Goal: Use online tool/utility: Use online tool/utility

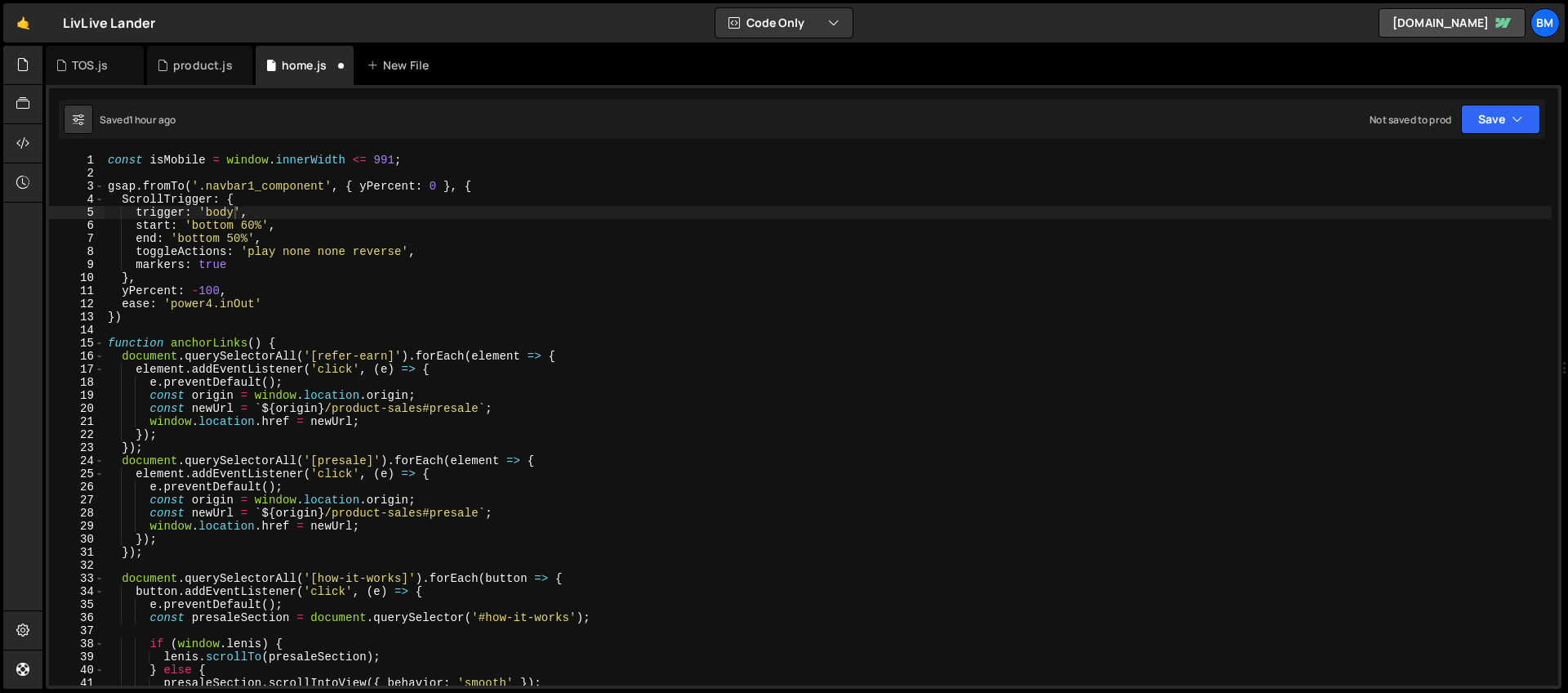
scroll to position [0, 9]
click at [219, 225] on div "const isMobile = window . innerWidth <= 991 ; gsap . fromTo ( '.navbar1_compone…" at bounding box center [828, 432] width 1447 height 558
click at [225, 218] on div "const isMobile = window . innerWidth <= 991 ; gsap . fromTo ( '.navbar1_compone…" at bounding box center [828, 432] width 1447 height 558
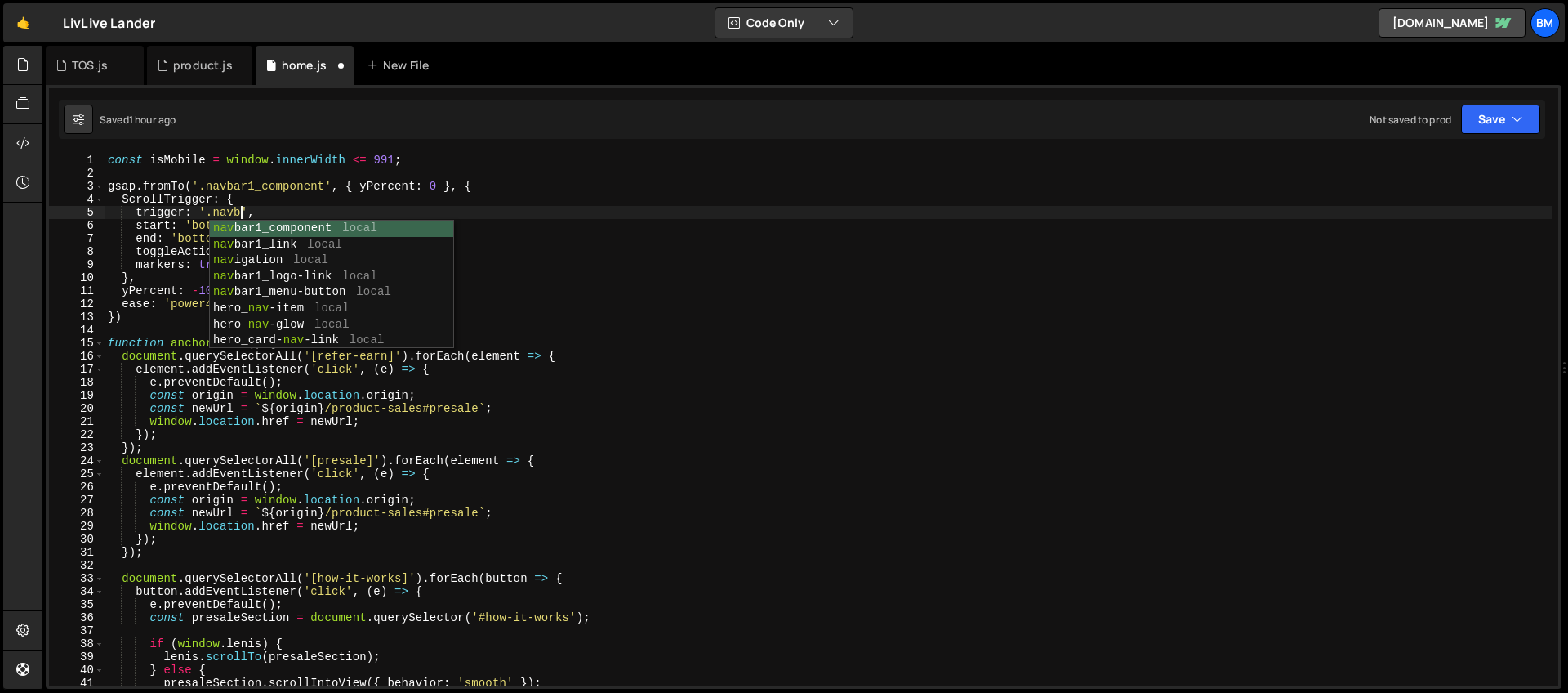
scroll to position [0, 9]
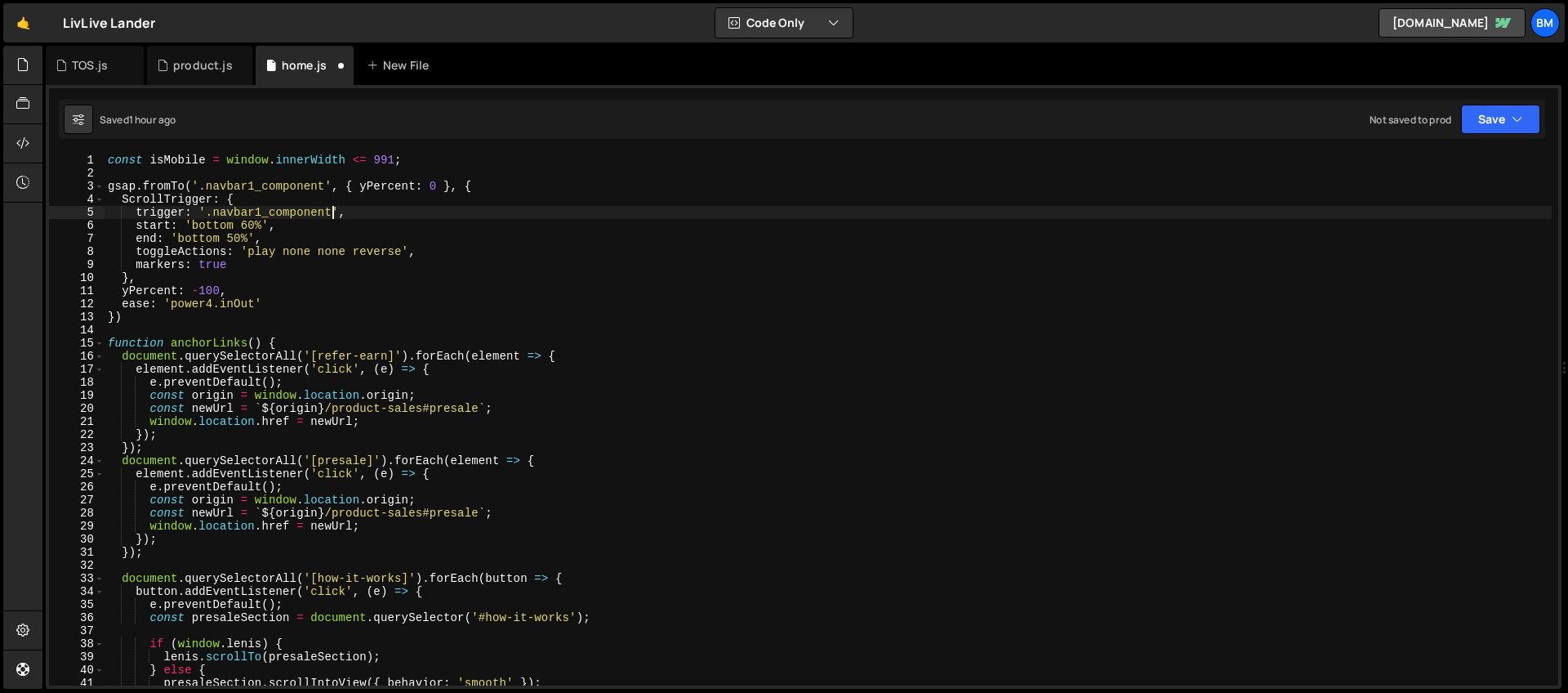
click at [223, 225] on div "const isMobile = window . innerWidth <= 991 ; gsap . fromTo ( '.navbar1_compone…" at bounding box center [828, 432] width 1447 height 558
click at [261, 222] on div "const isMobile = window . innerWidth <= 991 ; gsap . fromTo ( '.navbar1_compone…" at bounding box center [828, 432] width 1447 height 558
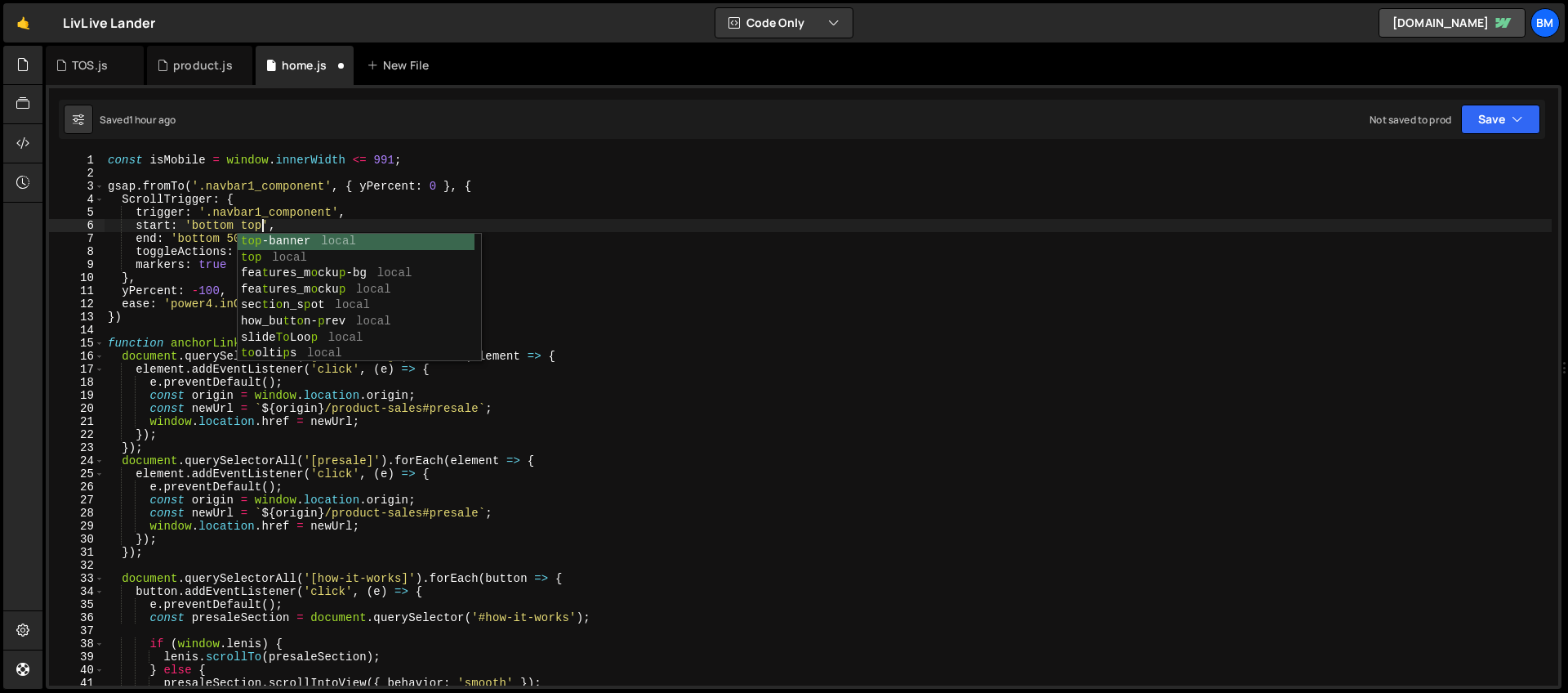
scroll to position [0, 10]
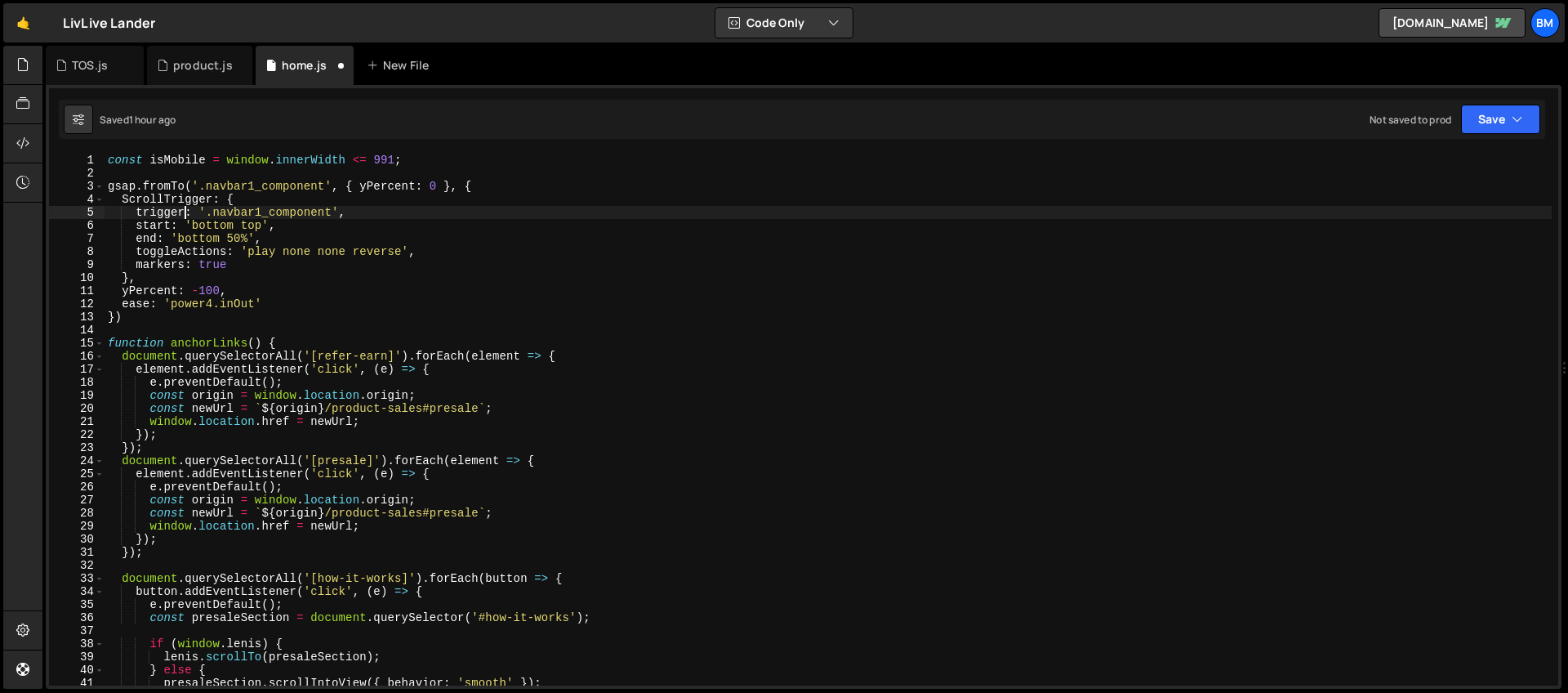
click at [185, 214] on div "const isMobile = window . innerWidth <= 991 ; gsap . fromTo ( '.navbar1_compone…" at bounding box center [828, 432] width 1447 height 558
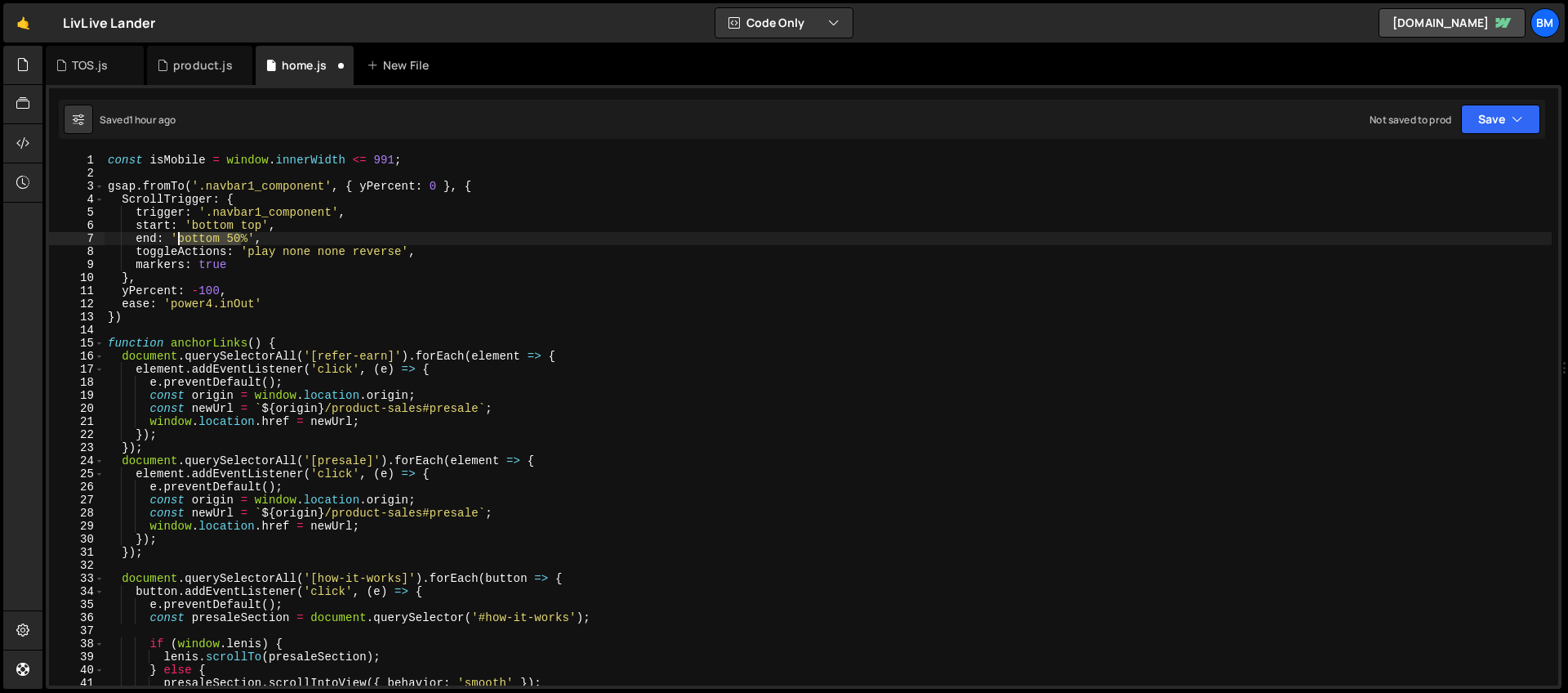
drag, startPoint x: 242, startPoint y: 238, endPoint x: 175, endPoint y: 232, distance: 67.3
click at [175, 232] on div "const isMobile = window . innerWidth <= 991 ; gsap . fromTo ( '.navbar1_compone…" at bounding box center [828, 432] width 1447 height 558
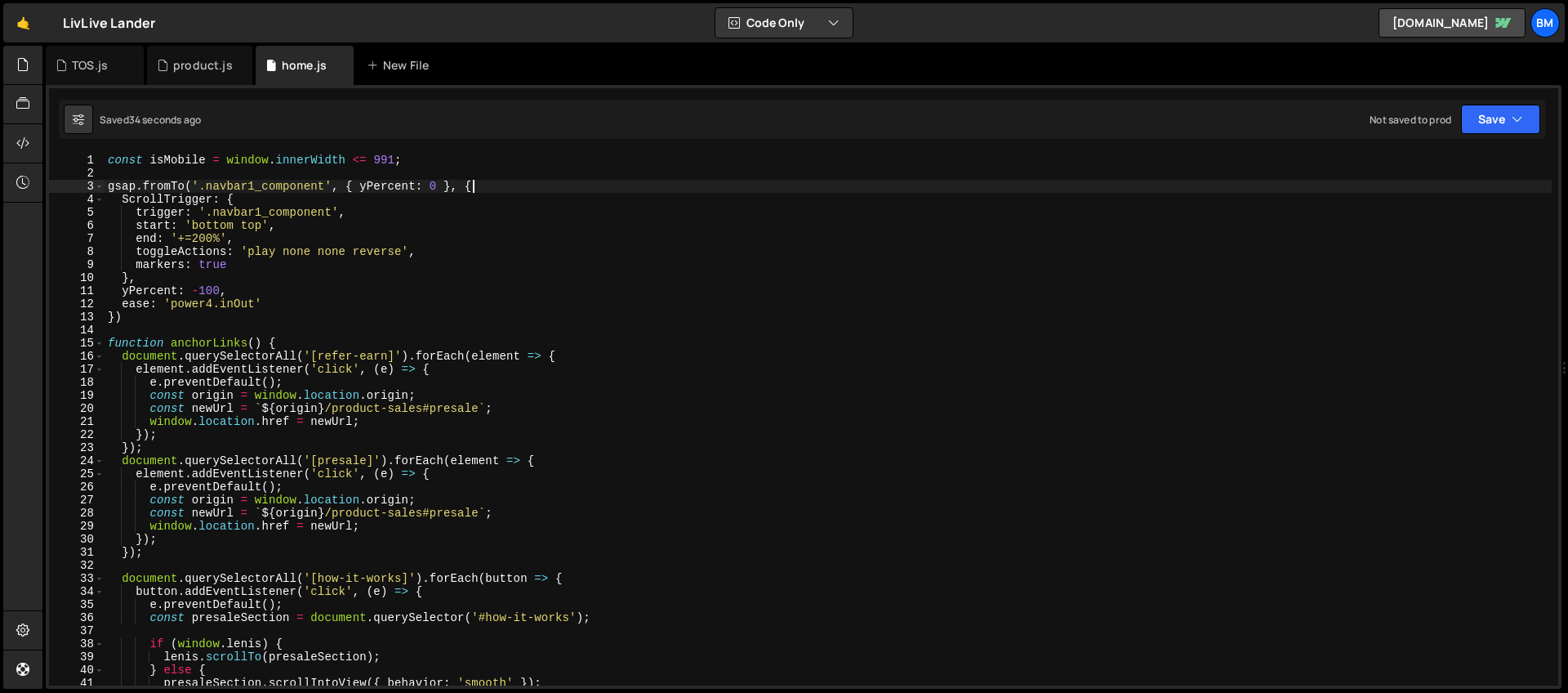
click at [487, 191] on div "const isMobile = window . innerWidth <= 991 ; gsap . fromTo ( '.navbar1_compone…" at bounding box center [828, 432] width 1447 height 558
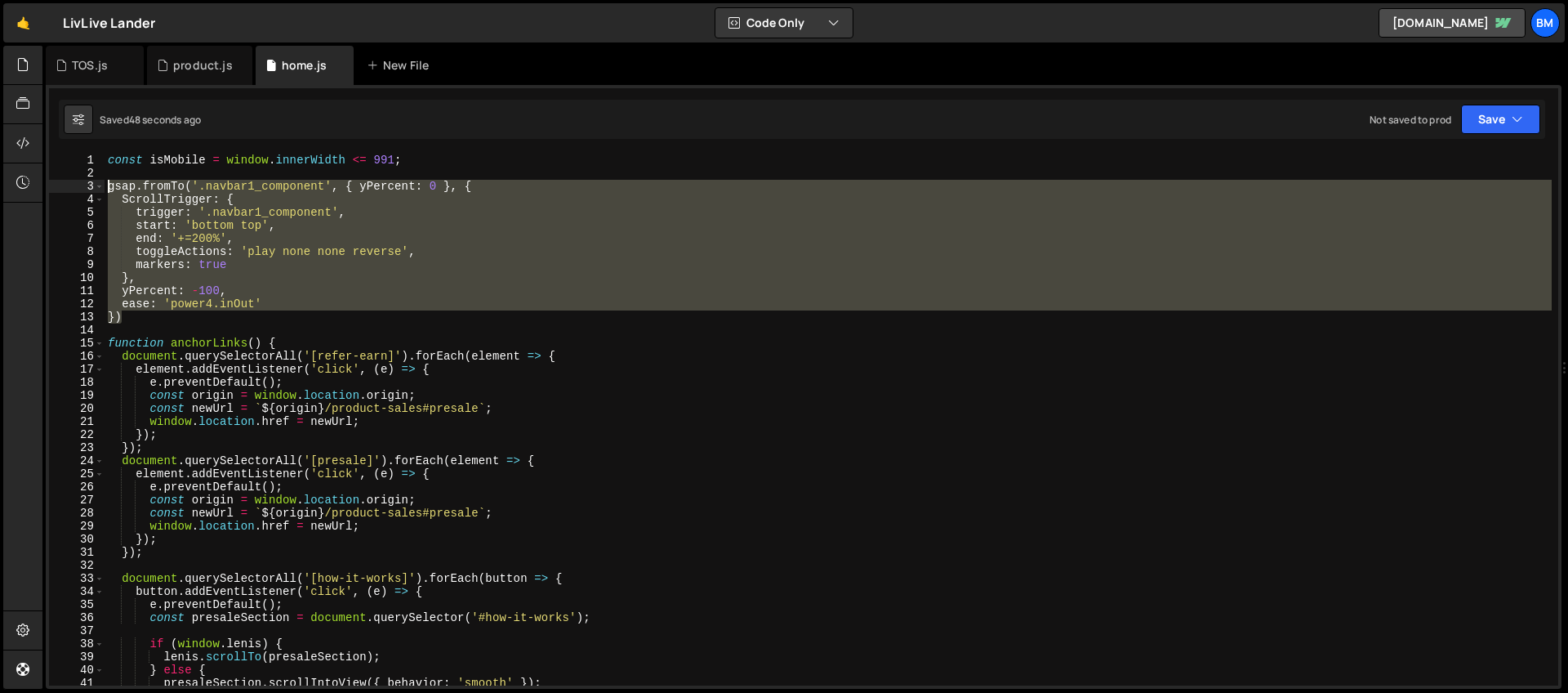
drag, startPoint x: 158, startPoint y: 321, endPoint x: 72, endPoint y: 188, distance: 158.4
click at [72, 188] on div "gsap.fromTo('.navbar1_component', { yPercent: 0 }, { 1 2 3 4 5 6 7 8 9 10 11 12…" at bounding box center [803, 420] width 1509 height 531
paste textarea "});"
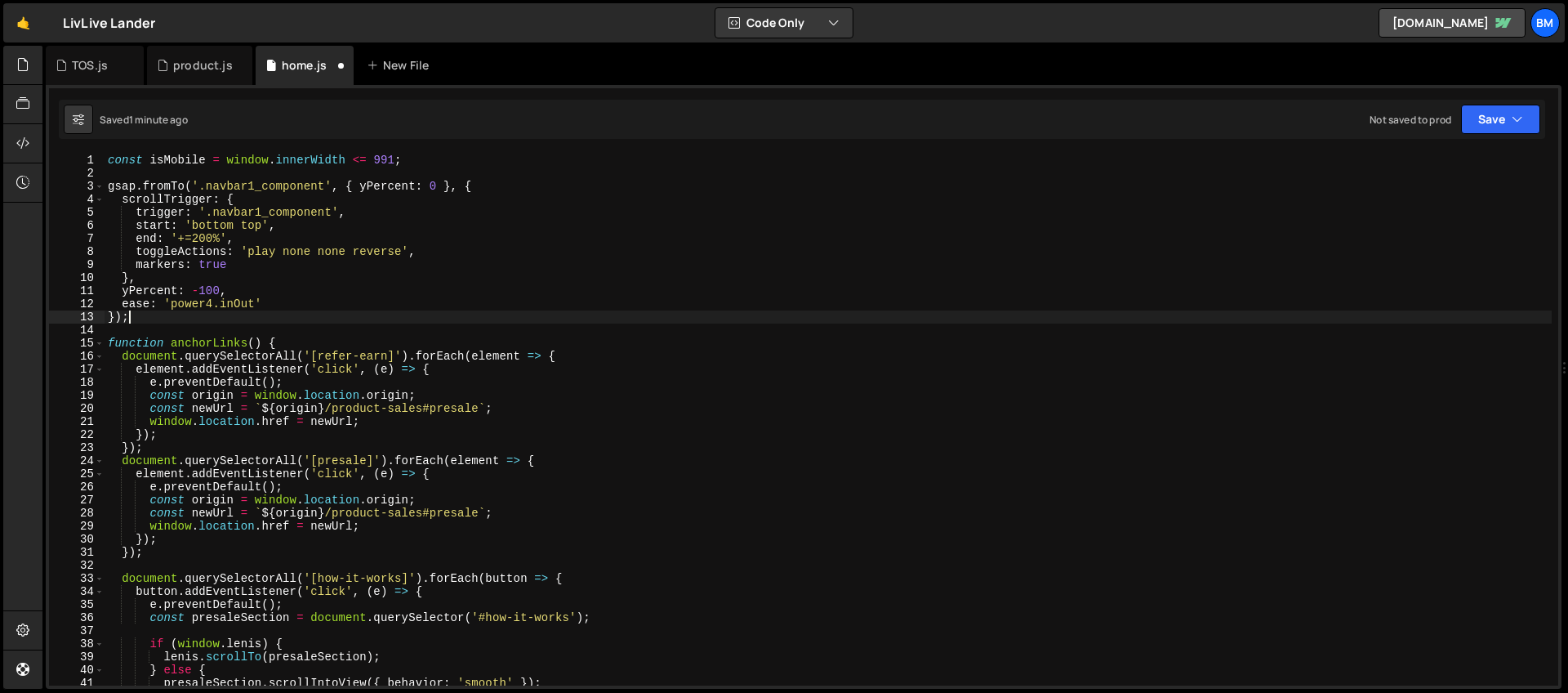
scroll to position [0, 1]
drag, startPoint x: 332, startPoint y: 210, endPoint x: 214, endPoint y: 213, distance: 118.0
click at [214, 213] on div "const isMobile = window . innerWidth <= 991 ; gsap . fromTo ( '.navbar1_compone…" at bounding box center [828, 432] width 1447 height 558
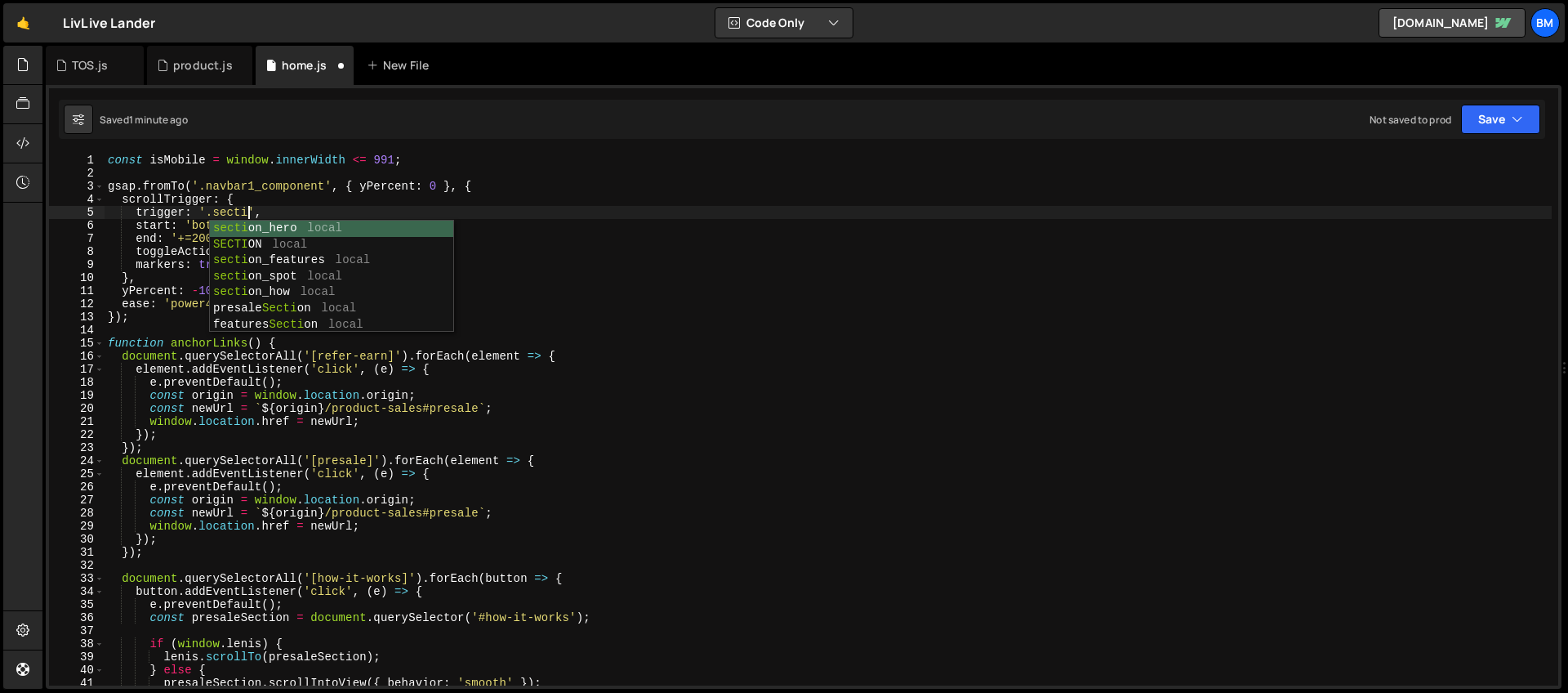
scroll to position [0, 9]
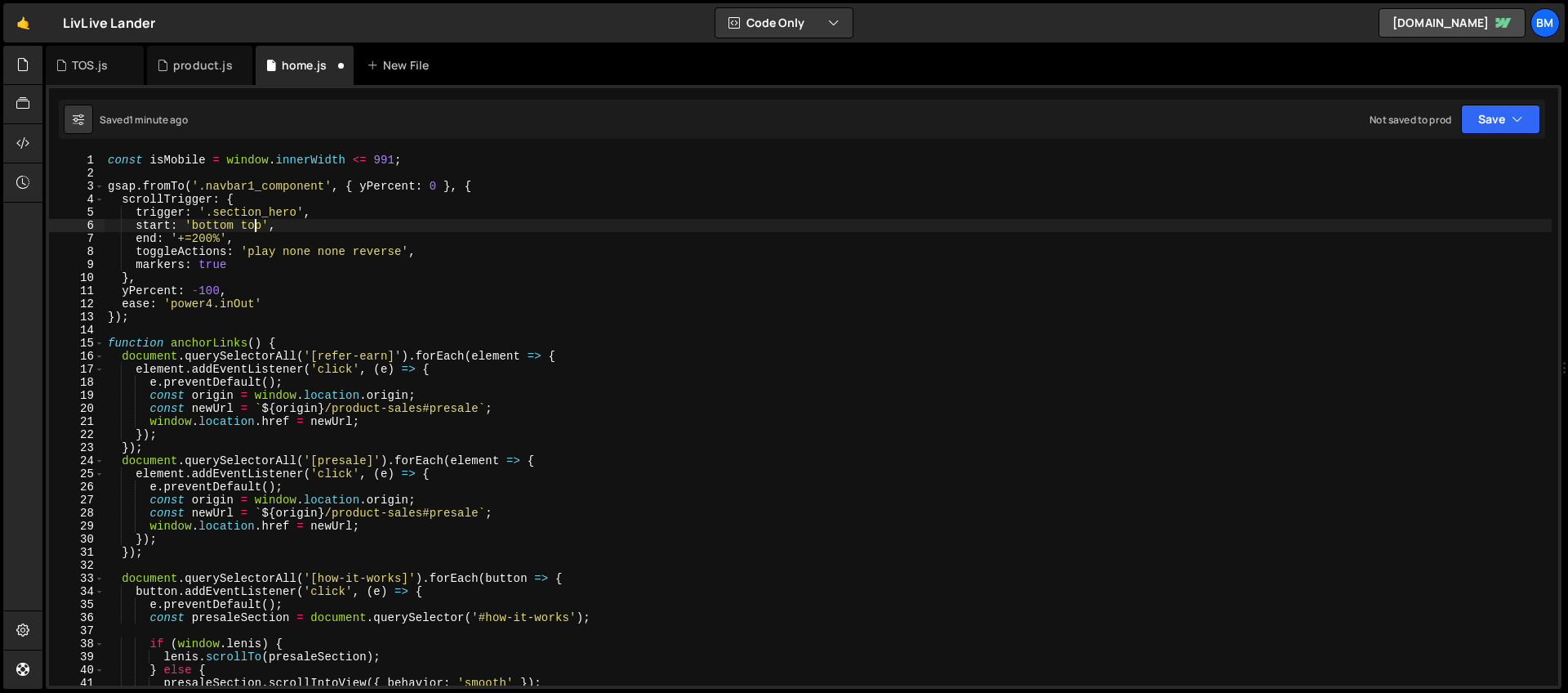
click at [255, 226] on div "const isMobile = window . innerWidth <= 991 ; gsap . fromTo ( '.navbar1_compone…" at bounding box center [828, 432] width 1447 height 558
drag, startPoint x: 255, startPoint y: 226, endPoint x: 293, endPoint y: 344, distance: 124.0
click at [255, 227] on div "const isMobile = window . innerWidth <= 991 ; gsap . fromTo ( '.navbar1_compone…" at bounding box center [828, 432] width 1447 height 558
click at [227, 241] on div "const isMobile = window . innerWidth <= 991 ; gsap . fromTo ( '.navbar1_compone…" at bounding box center [828, 432] width 1447 height 558
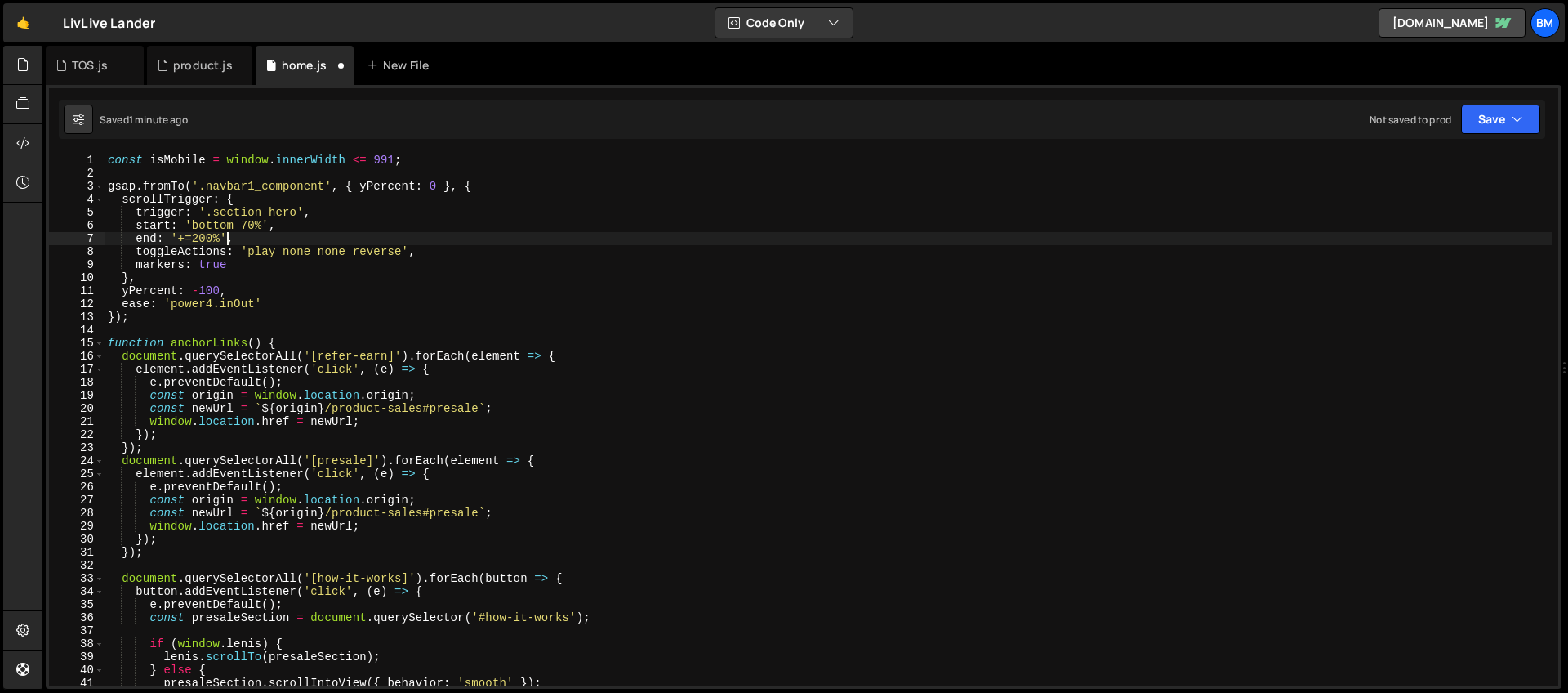
scroll to position [0, 9]
drag, startPoint x: 236, startPoint y: 234, endPoint x: 260, endPoint y: 232, distance: 24.1
click at [260, 232] on div "const isMobile = window . innerWidth <= 991 ; gsap . fromTo ( '.navbar1_compone…" at bounding box center [828, 432] width 1447 height 558
drag, startPoint x: 220, startPoint y: 236, endPoint x: 180, endPoint y: 238, distance: 40.0
click at [180, 238] on div "const isMobile = window . innerWidth <= 991 ; gsap . fromTo ( '.navbar1_compone…" at bounding box center [828, 432] width 1447 height 558
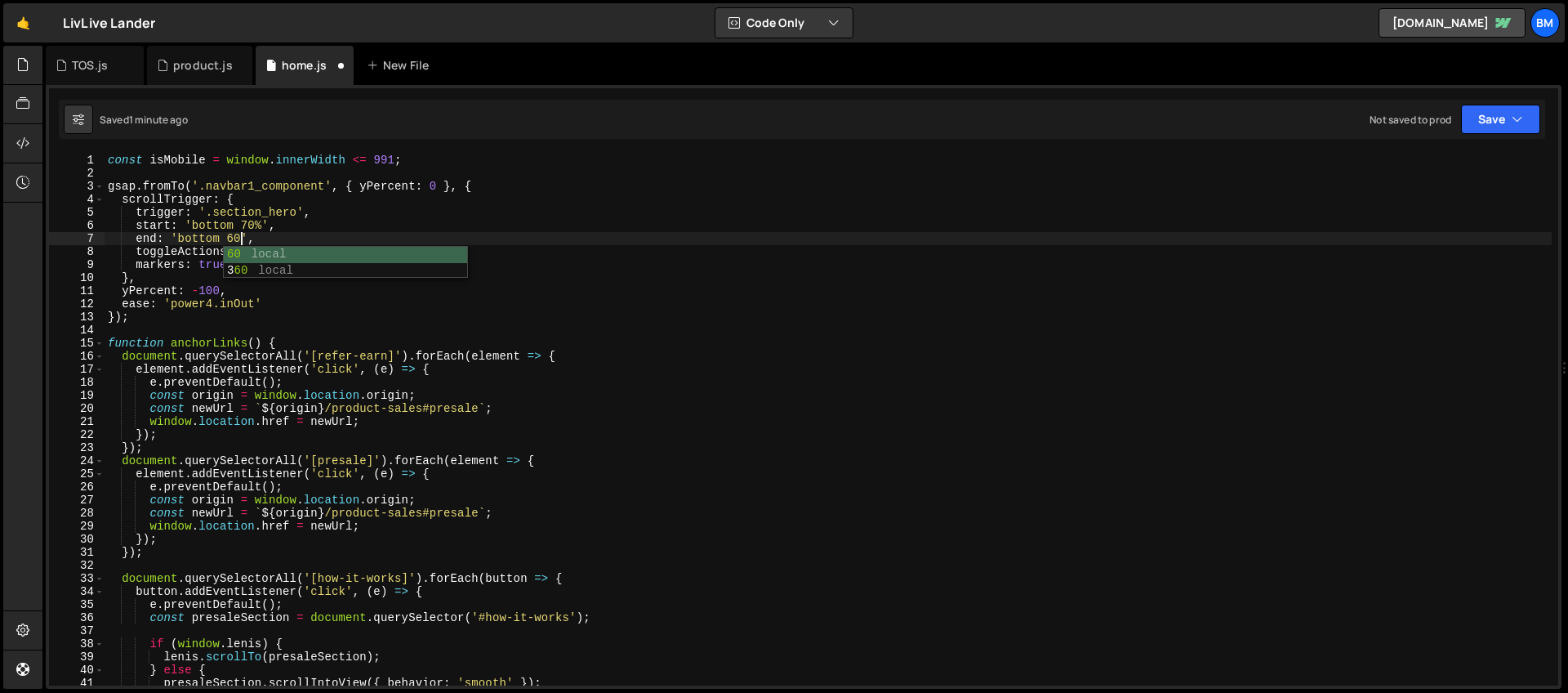
scroll to position [0, 9]
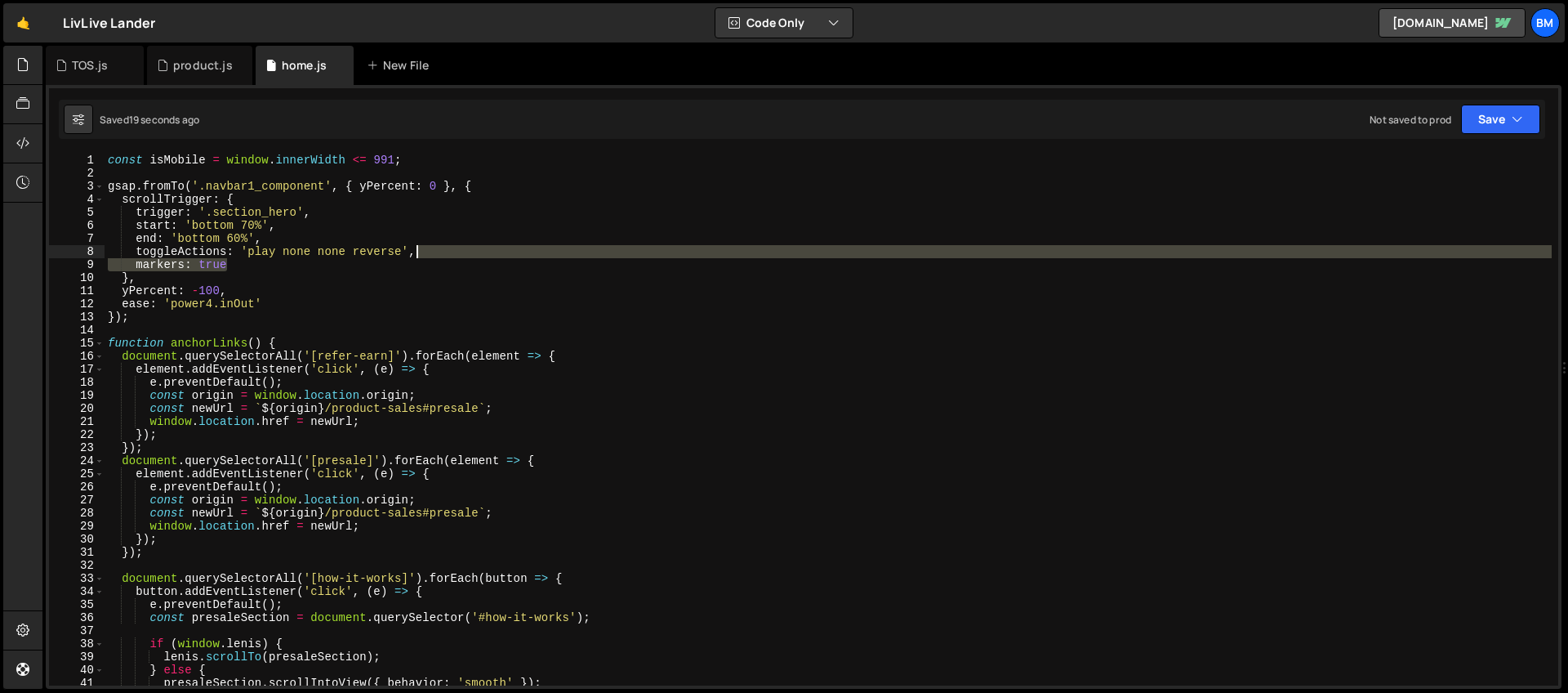
drag, startPoint x: 246, startPoint y: 263, endPoint x: 453, endPoint y: 251, distance: 207.3
click at [453, 251] on div "const isMobile = window . innerWidth <= 991 ; gsap . fromTo ( '.navbar1_compone…" at bounding box center [828, 432] width 1447 height 558
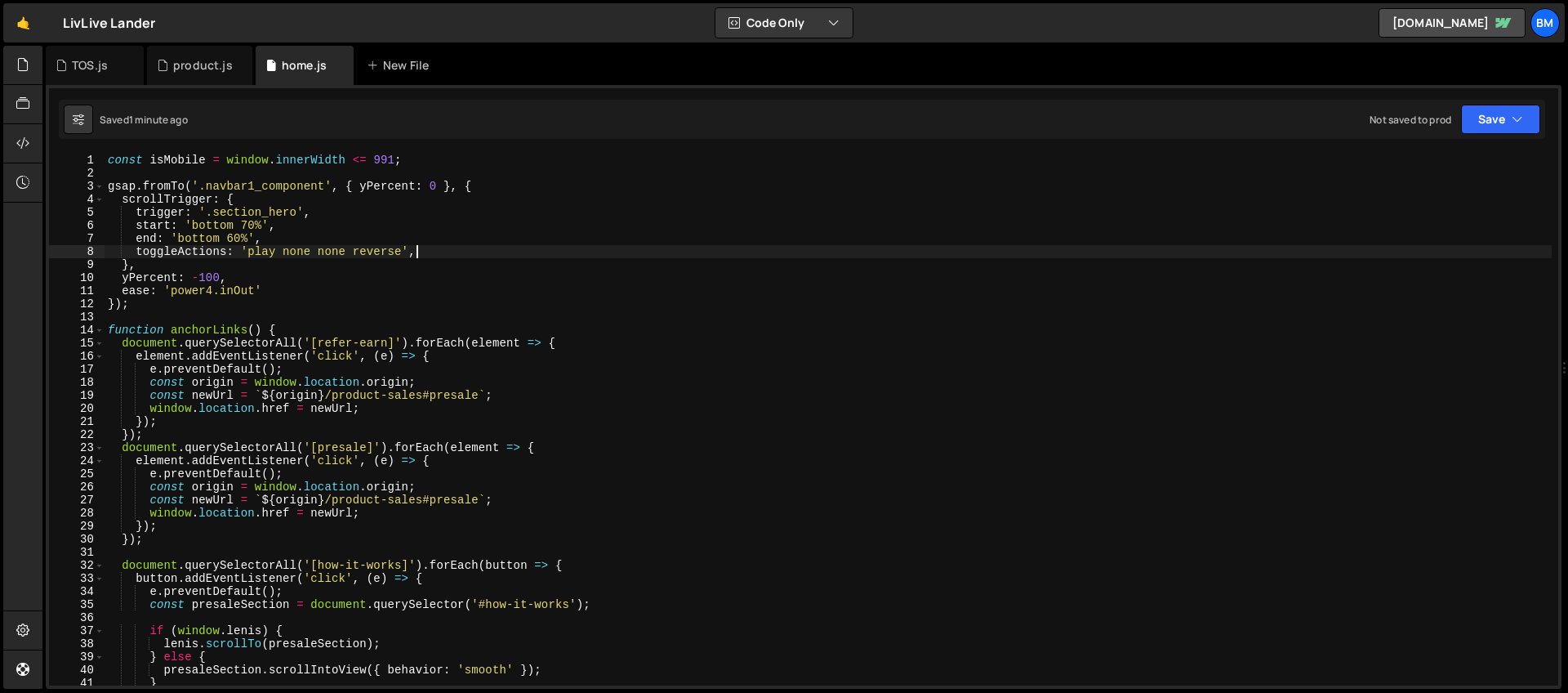
click at [481, 185] on div "const isMobile = window . innerWidth <= 991 ; gsap . fromTo ( '.navbar1_compone…" at bounding box center [828, 432] width 1447 height 558
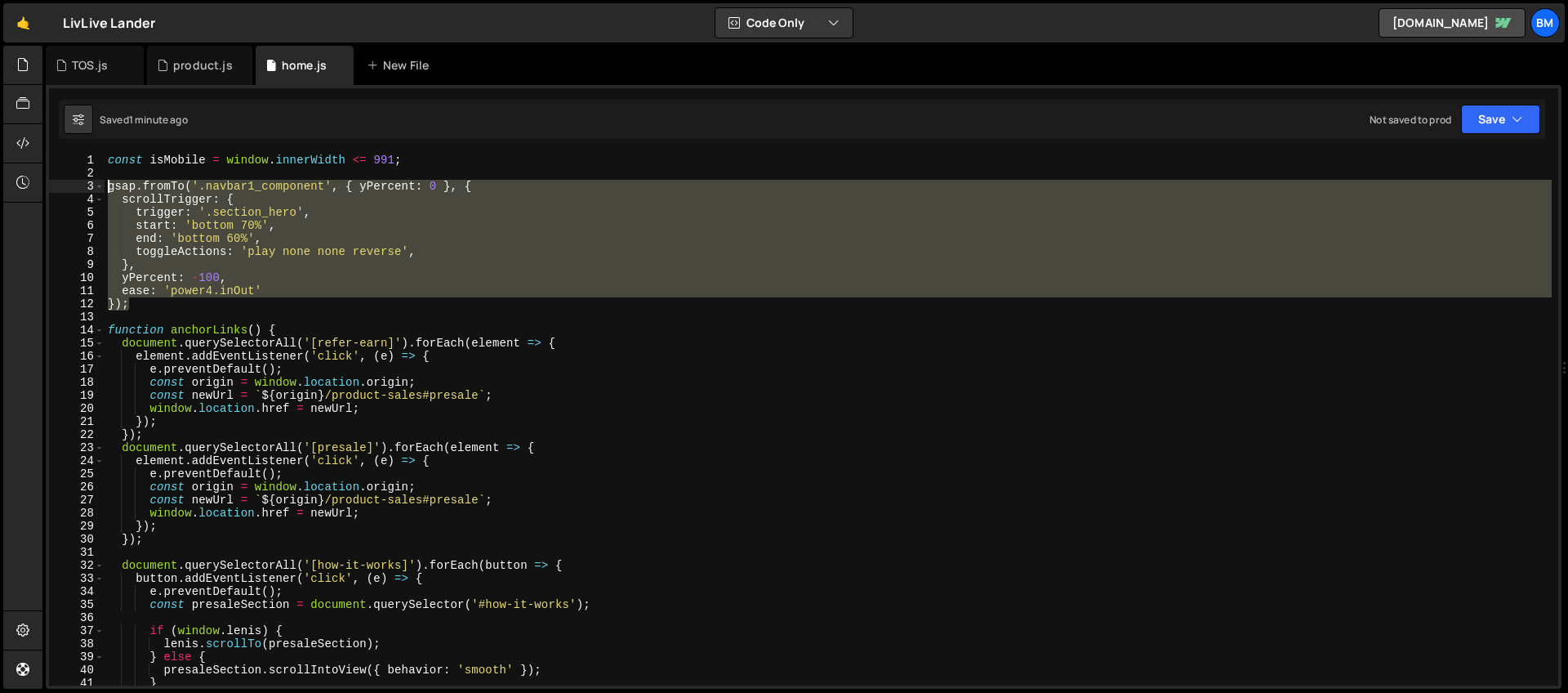
drag, startPoint x: 136, startPoint y: 303, endPoint x: 72, endPoint y: 188, distance: 131.6
click at [72, 188] on div "gsap.fromTo('.navbar1_component', { yPercent: 0 }, { 1 2 3 4 5 6 7 8 9 10 11 12…" at bounding box center [803, 420] width 1509 height 531
type textarea "gsap.fromTo('.navbar1_component', { yPercent: 0 }, { scrollTrigger: {"
click at [178, 65] on div "product.js" at bounding box center [203, 65] width 60 height 16
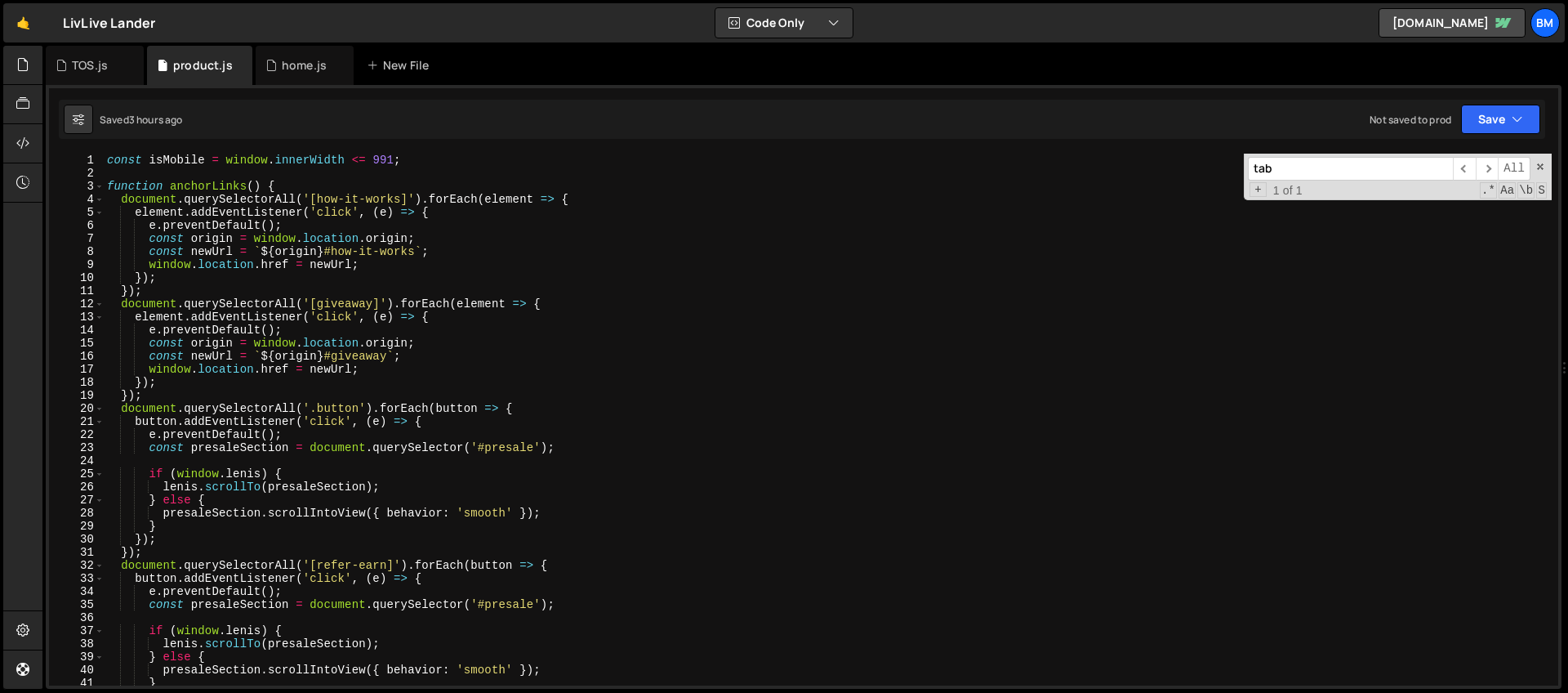
scroll to position [0, 0]
click at [124, 176] on div "const isMobile = window . innerWidth <= 991 ; function anchorLinks ( ) { docume…" at bounding box center [827, 432] width 1448 height 558
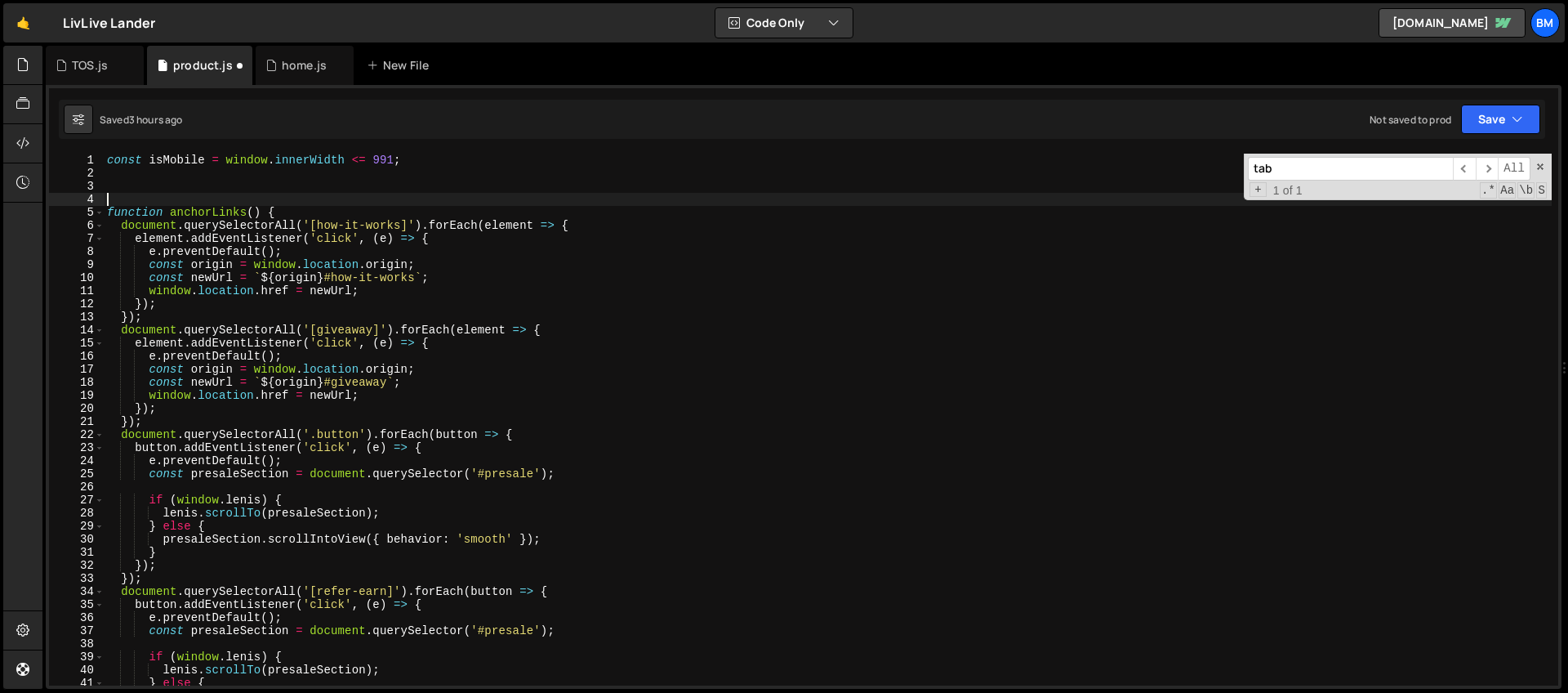
click at [119, 181] on div "const isMobile = window . innerWidth <= 991 ; function anchorLinks ( ) { docume…" at bounding box center [827, 432] width 1448 height 558
paste textarea "});"
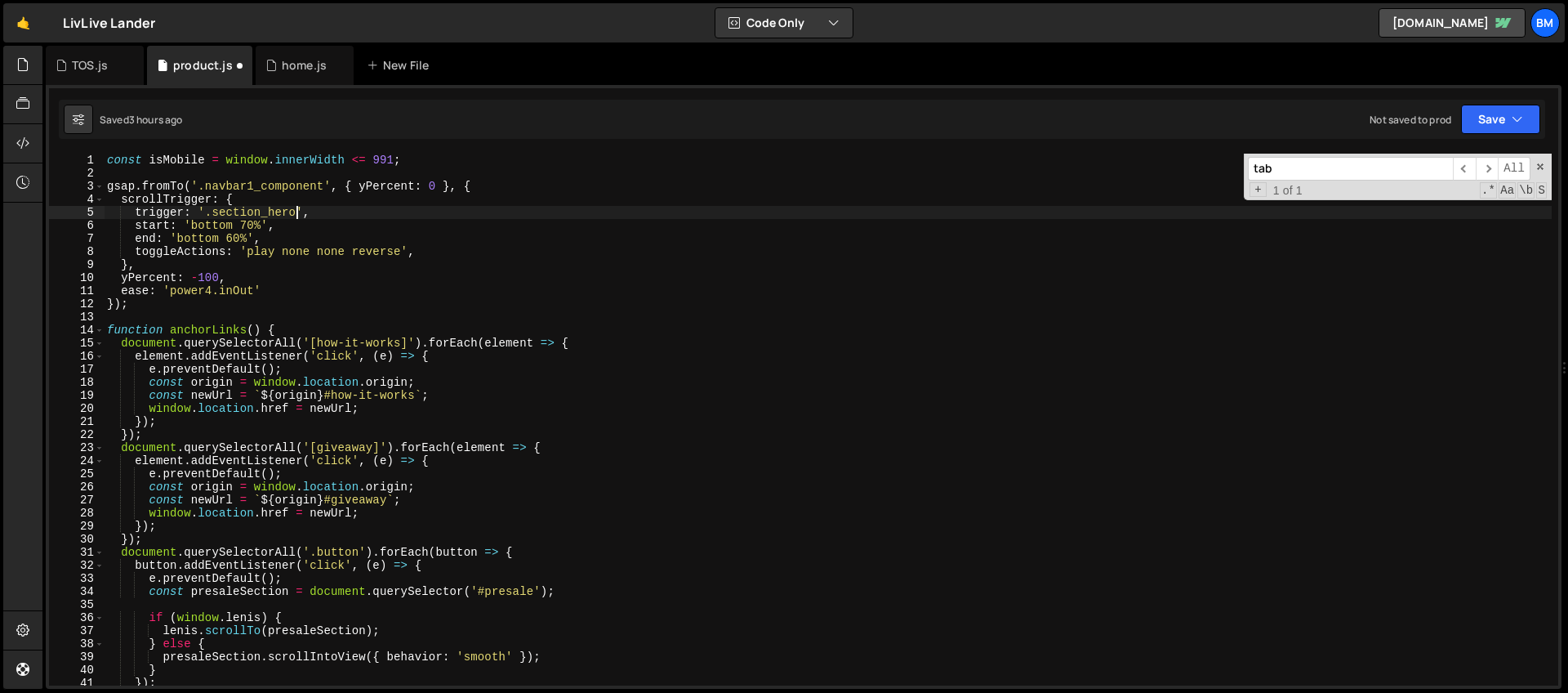
click at [300, 211] on div "const isMobile = window . innerWidth <= 991 ; gsap . fromTo ( '.navbar1_compone…" at bounding box center [827, 432] width 1448 height 558
click at [240, 279] on div "const isMobile = window . innerWidth <= 991 ; gsap . fromTo ( '.navbar1_compone…" at bounding box center [827, 432] width 1448 height 558
type textarea "yPercent: -100,"
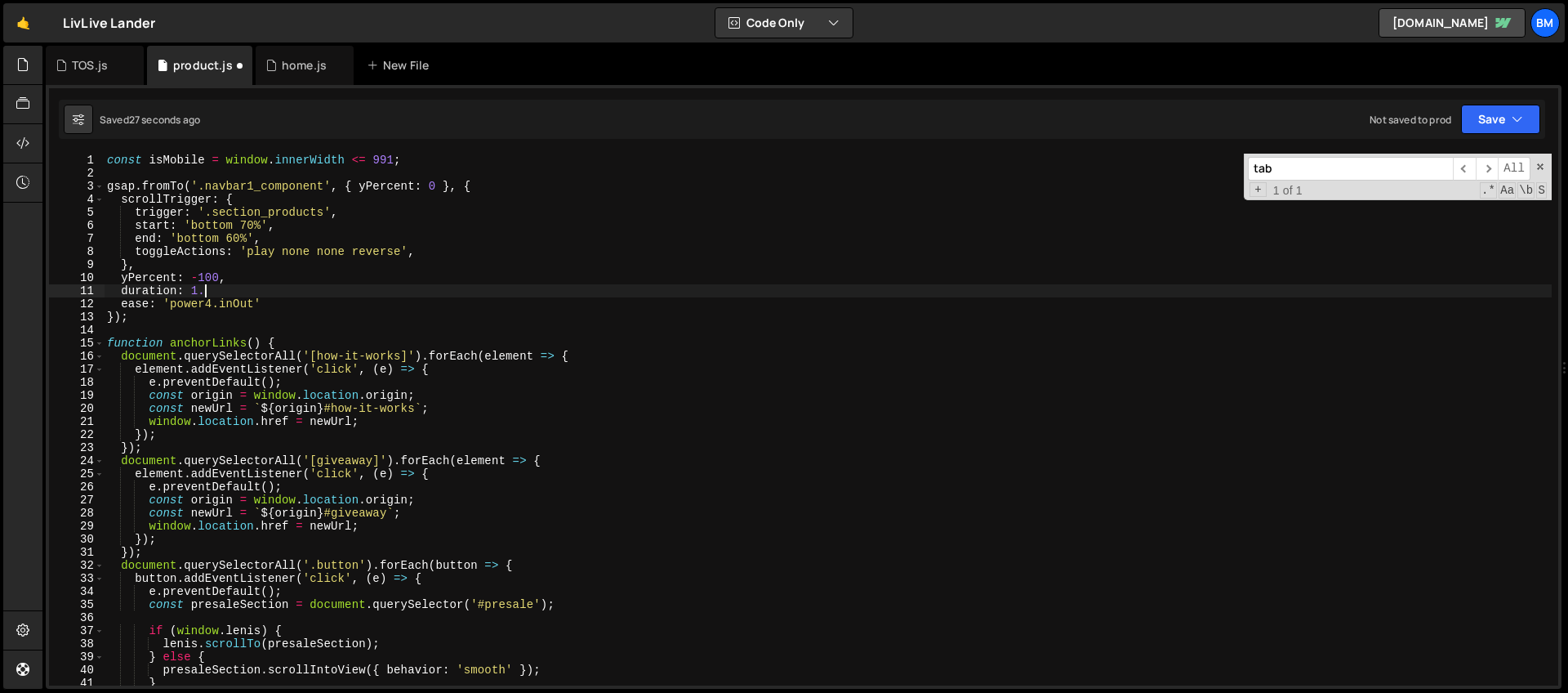
scroll to position [0, 7]
type textarea "duration: 1.4,"
click at [282, 62] on div "home.js" at bounding box center [304, 65] width 45 height 16
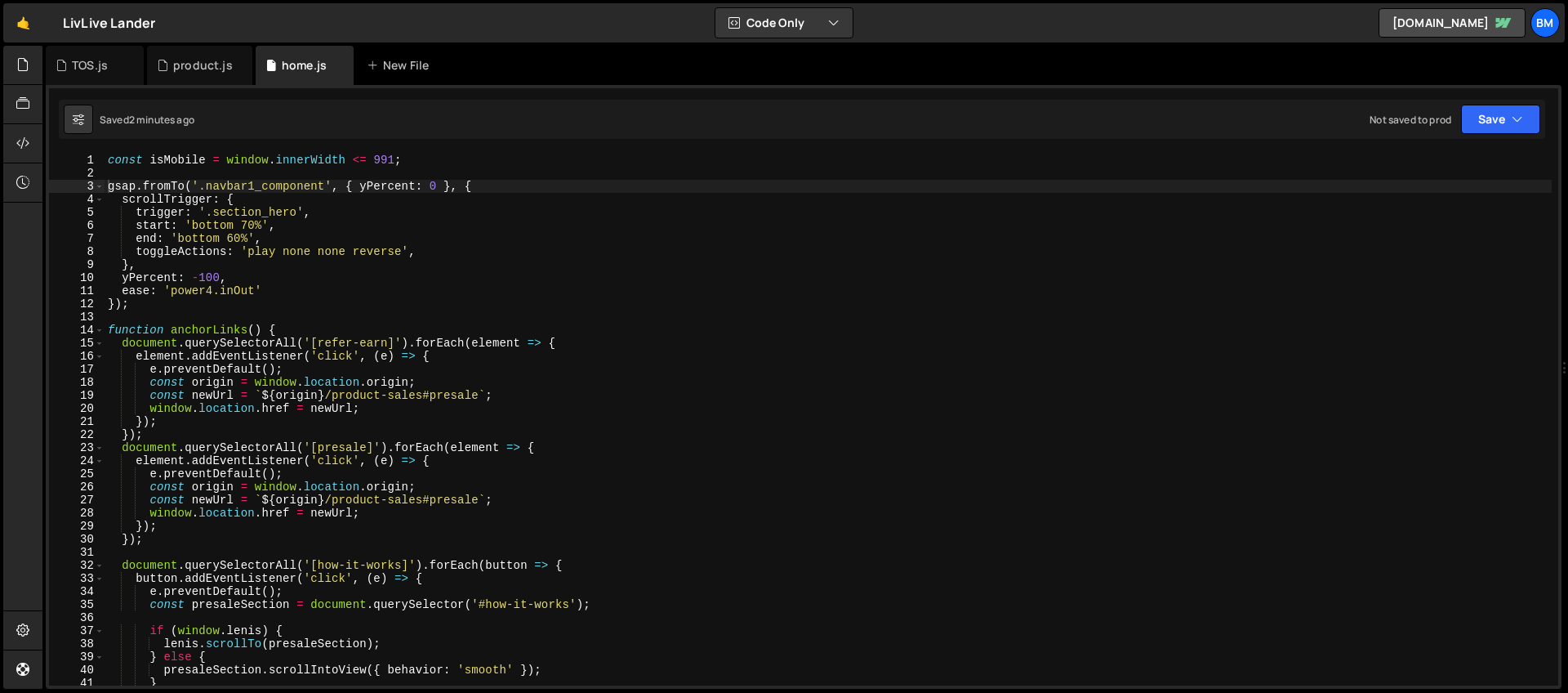
type textarea "yPercent: -100,"
click at [255, 282] on div "const isMobile = window . innerWidth <= 991 ; gsap . fromTo ( '.navbar1_compone…" at bounding box center [828, 432] width 1447 height 558
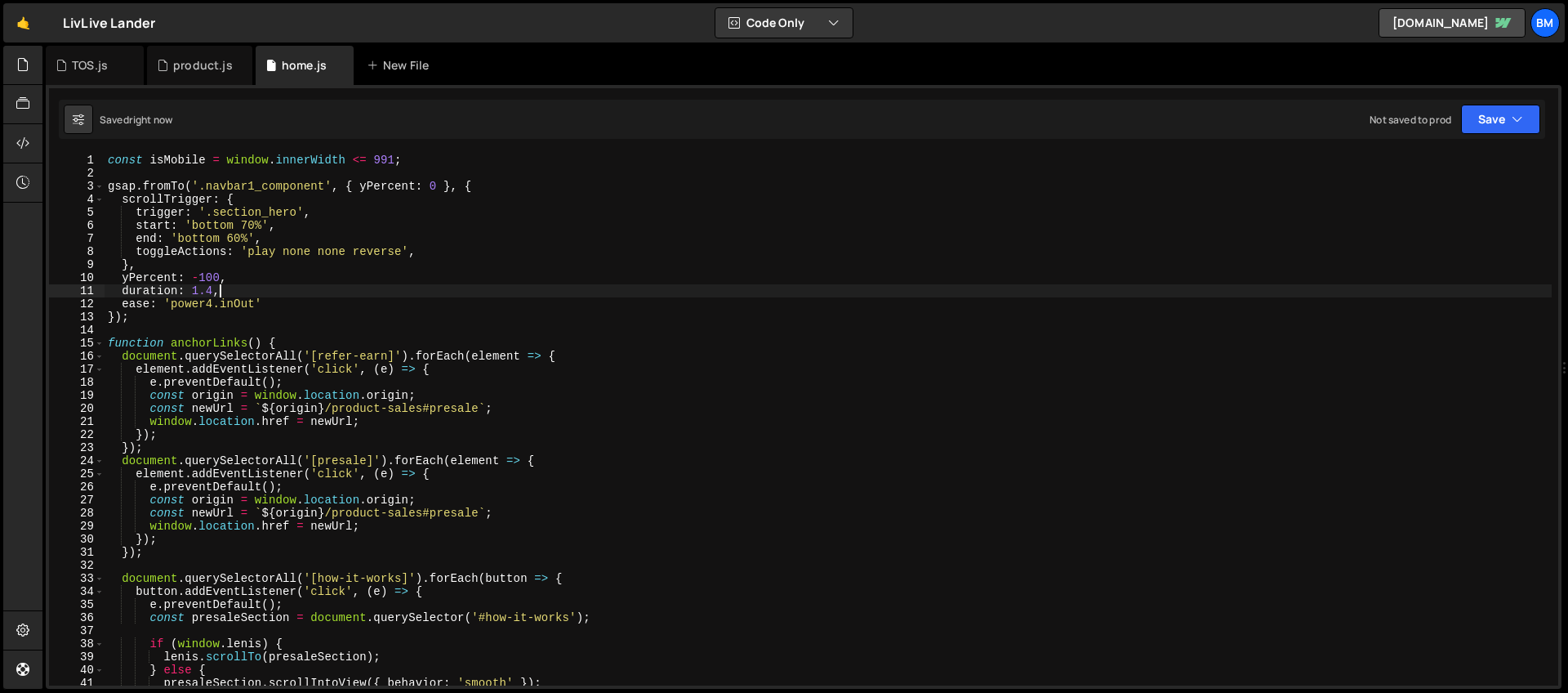
type textarea "duration: 1.4,"
